Goal: Check status: Check status

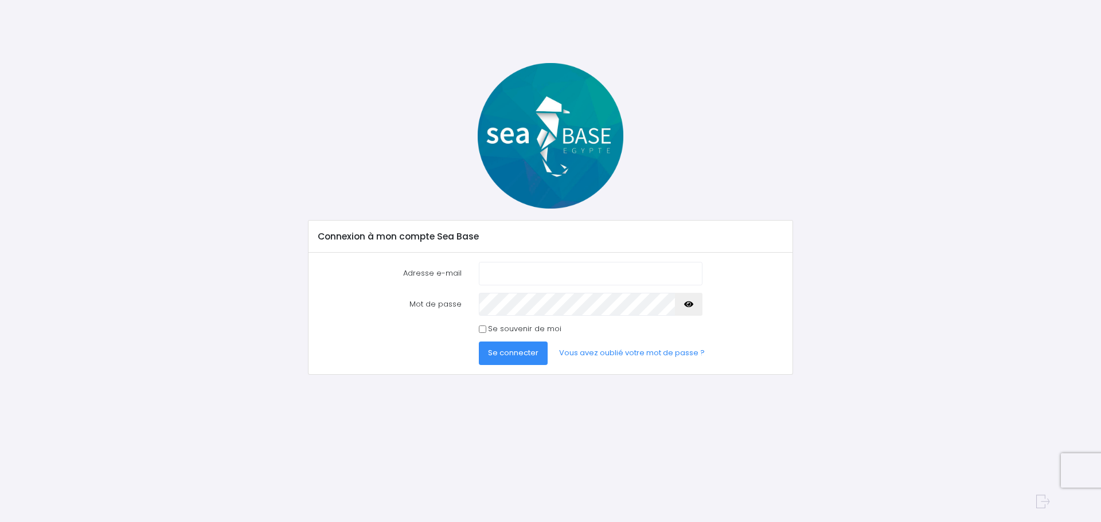
type input "carron.raphael@gmail.com"
click at [515, 263] on input "carron.raphael@gmail.com" at bounding box center [591, 273] width 224 height 23
click at [497, 361] on button "Se connecter" at bounding box center [513, 353] width 69 height 23
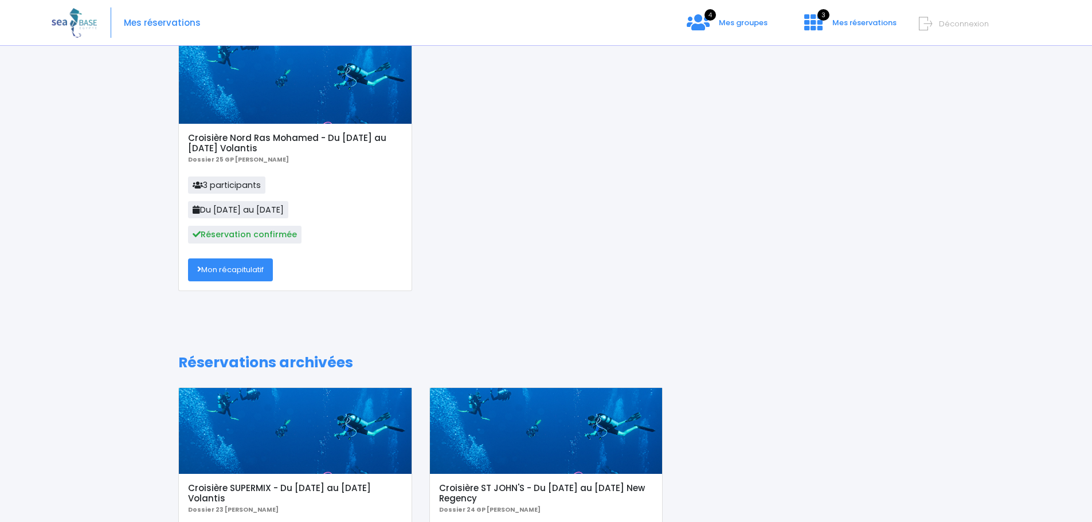
scroll to position [115, 0]
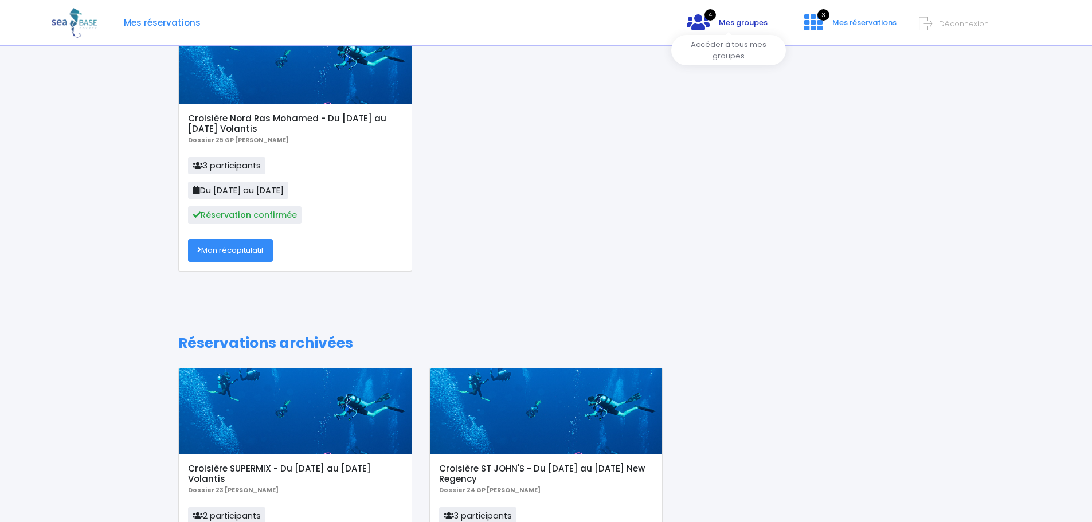
click at [710, 27] on icon at bounding box center [698, 22] width 23 height 18
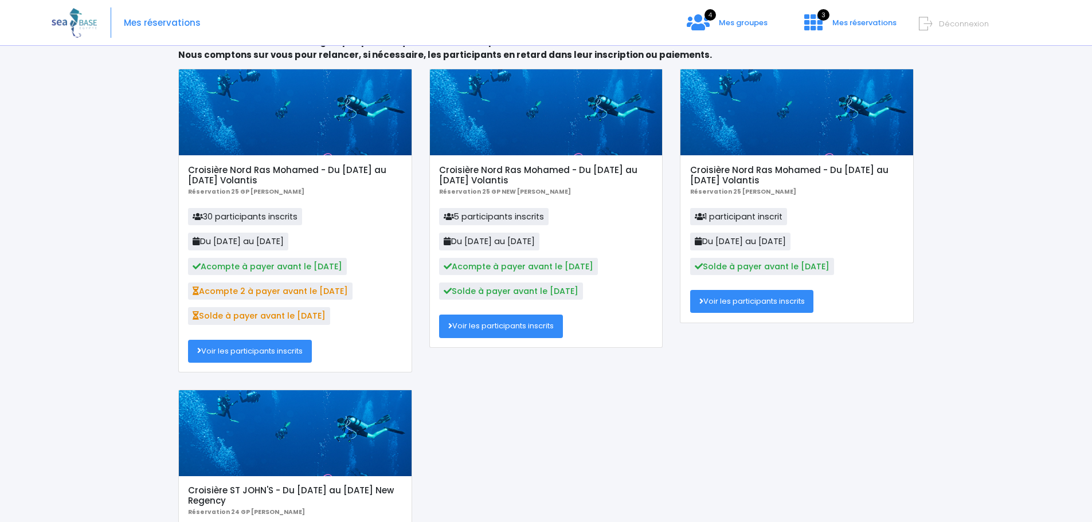
scroll to position [57, 0]
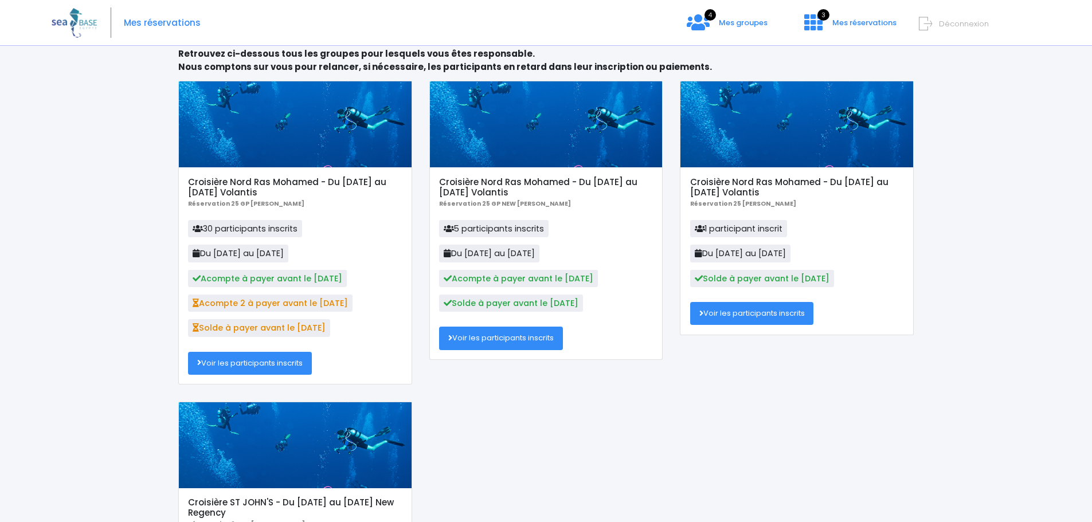
click at [245, 364] on link "Voir les participants inscrits" at bounding box center [250, 363] width 124 height 23
click at [733, 315] on link "Voir les participants inscrits" at bounding box center [752, 313] width 124 height 23
click at [500, 341] on link "Voir les participants inscrits" at bounding box center [501, 338] width 124 height 23
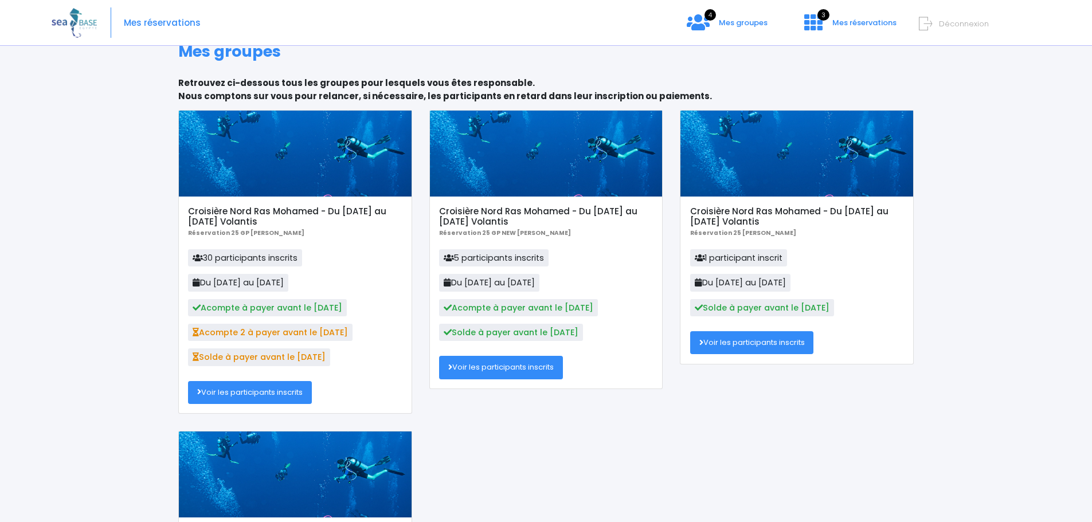
scroll to position [0, 0]
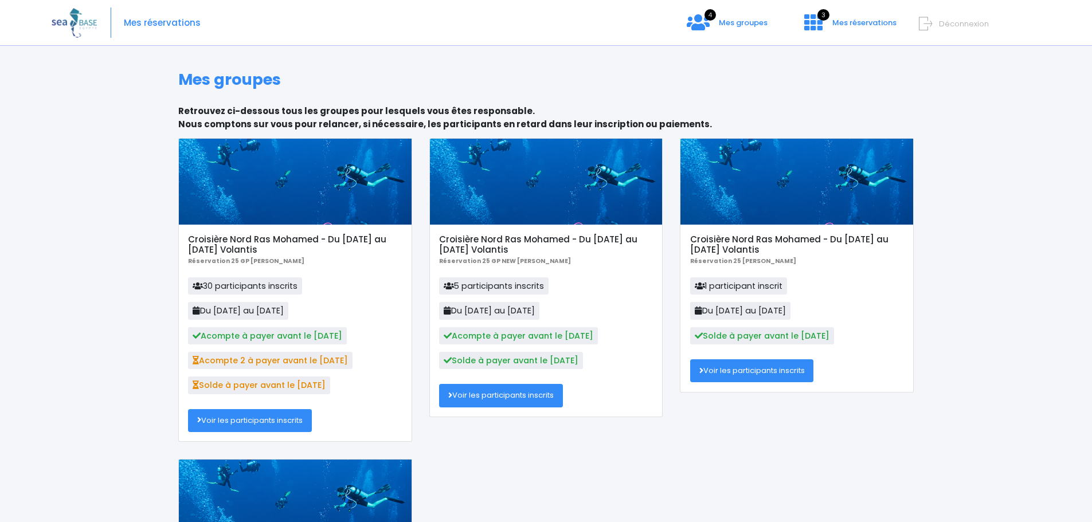
click at [201, 237] on h5 "Croisière Nord Ras Mohamed - Du [DATE] au [DATE] Volantis" at bounding box center [295, 244] width 214 height 21
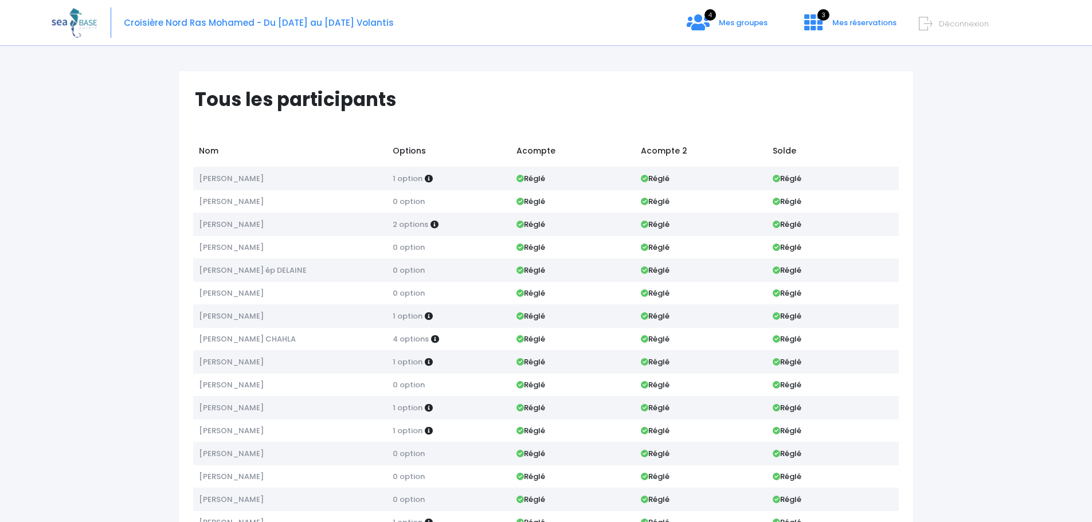
click at [236, 182] on span "Raphael Carron" at bounding box center [231, 178] width 65 height 11
drag, startPoint x: 125, startPoint y: 23, endPoint x: 250, endPoint y: 24, distance: 125.0
click at [250, 24] on span "Croisière Nord Ras Mohamed - Du [DATE] au [DATE] Volantis" at bounding box center [259, 23] width 270 height 12
copy span "Croisière Nord [PERSON_NAME]"
